Goal: Information Seeking & Learning: Understand process/instructions

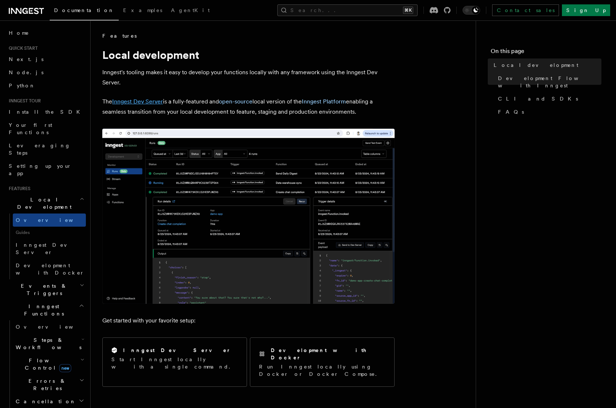
click at [144, 100] on link "Inngest Dev Server" at bounding box center [137, 101] width 51 height 7
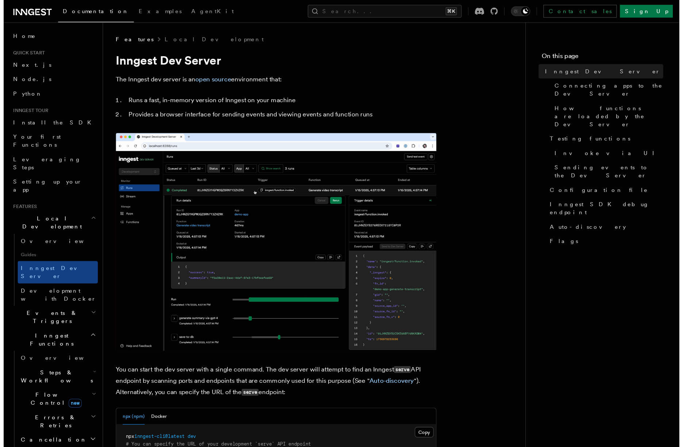
scroll to position [155, 0]
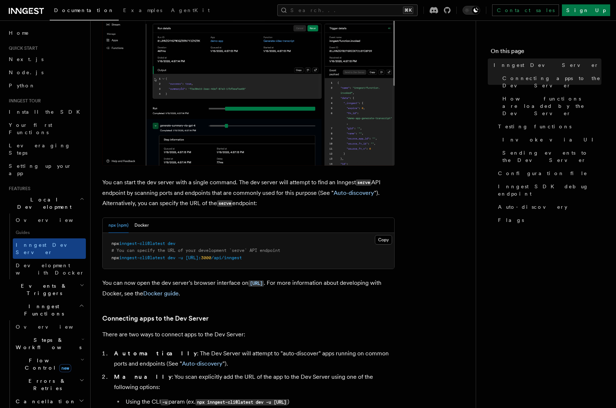
click at [184, 244] on pre "npx inngest-cli@latest dev # You can specify the URL of your development `serve…" at bounding box center [249, 251] width 292 height 36
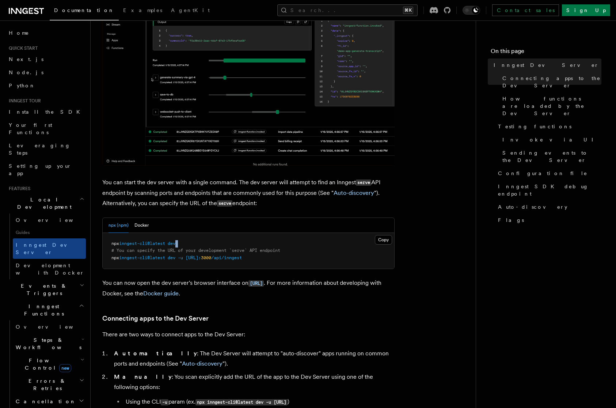
click at [184, 244] on pre "npx inngest-cli@latest dev # You can specify the URL of your development `serve…" at bounding box center [249, 251] width 292 height 36
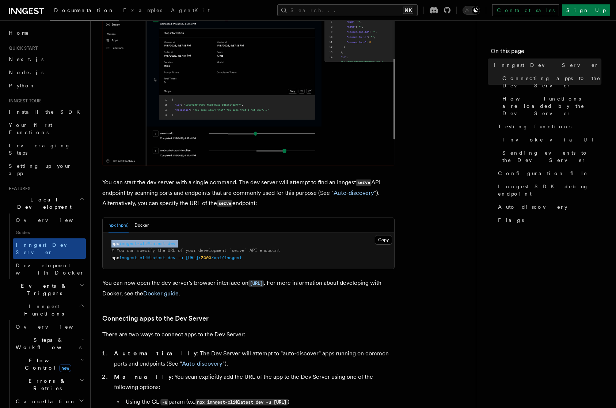
click at [184, 244] on pre "npx inngest-cli@latest dev # You can specify the URL of your development `serve…" at bounding box center [249, 251] width 292 height 36
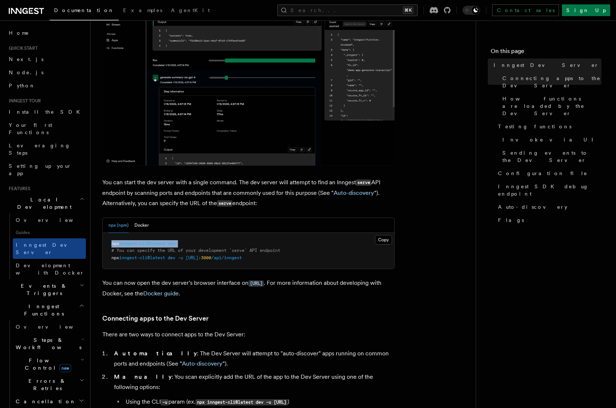
copy code "npx inngest-cli@latest dev"
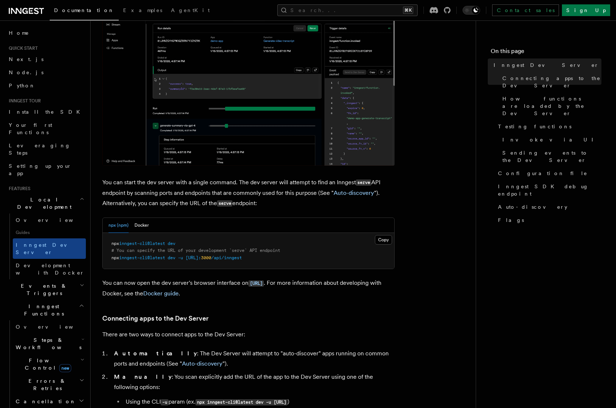
click at [503, 257] on nav "On this page Inngest Dev Server Connecting apps to the Dev Server How functions…" at bounding box center [546, 213] width 140 height 387
